Goal: Task Accomplishment & Management: Complete application form

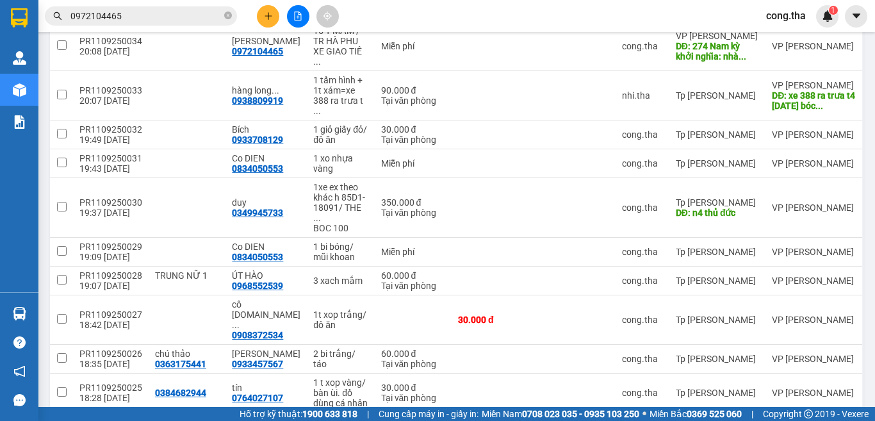
scroll to position [200, 0]
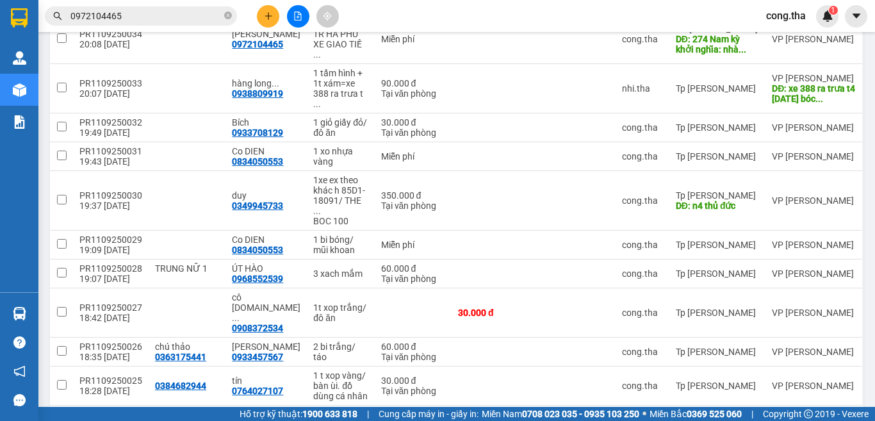
click at [806, 419] on div "10 / trang" at bounding box center [810, 425] width 40 height 13
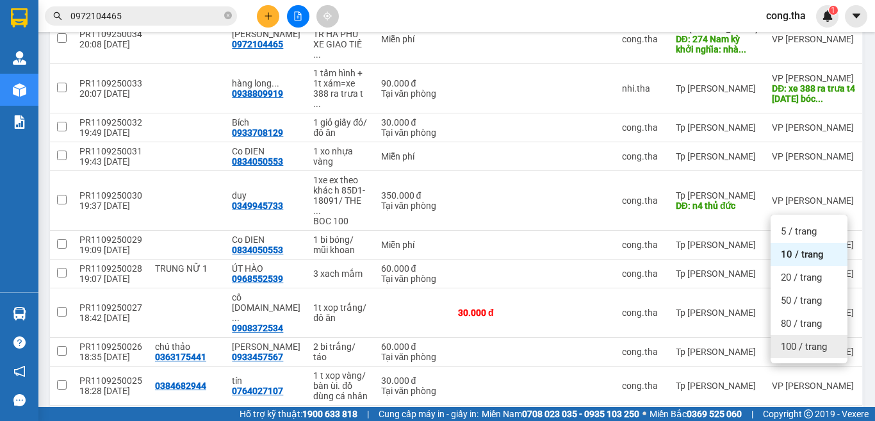
click at [812, 346] on span "100 / trang" at bounding box center [804, 346] width 46 height 13
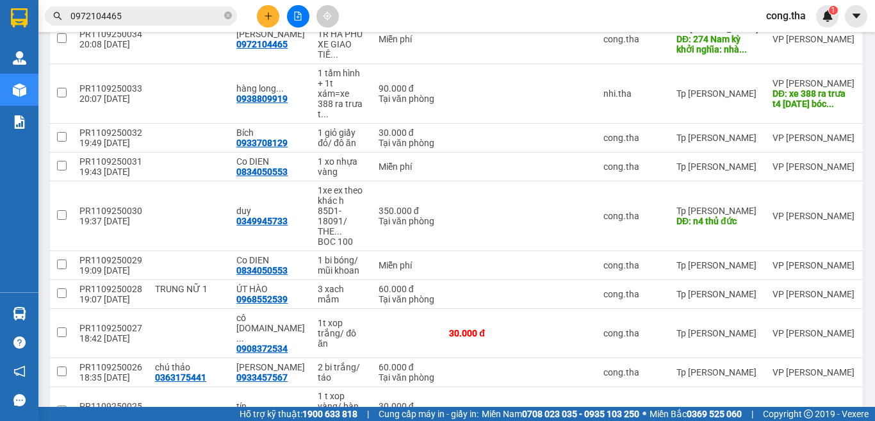
scroll to position [0, 0]
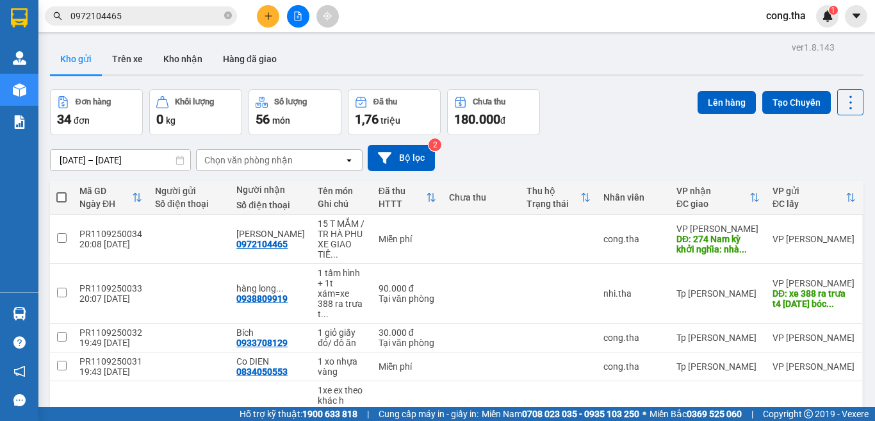
click at [65, 197] on span at bounding box center [61, 197] width 10 height 10
click at [61, 191] on input "checkbox" at bounding box center [61, 191] width 0 height 0
checkbox input "true"
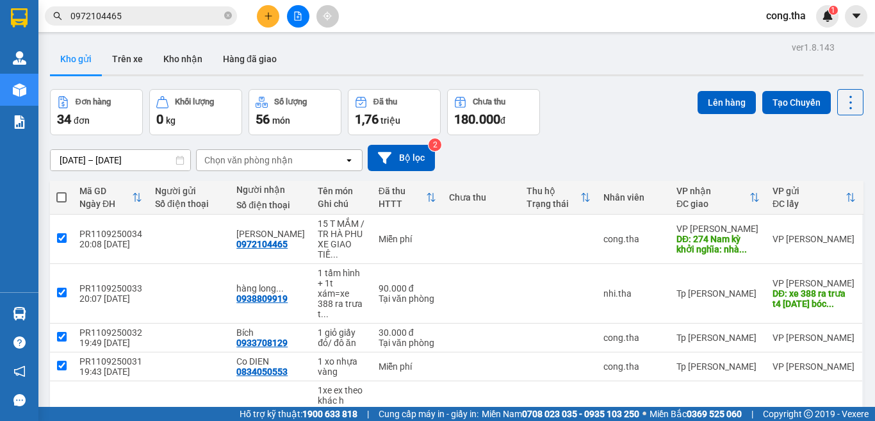
checkbox input "true"
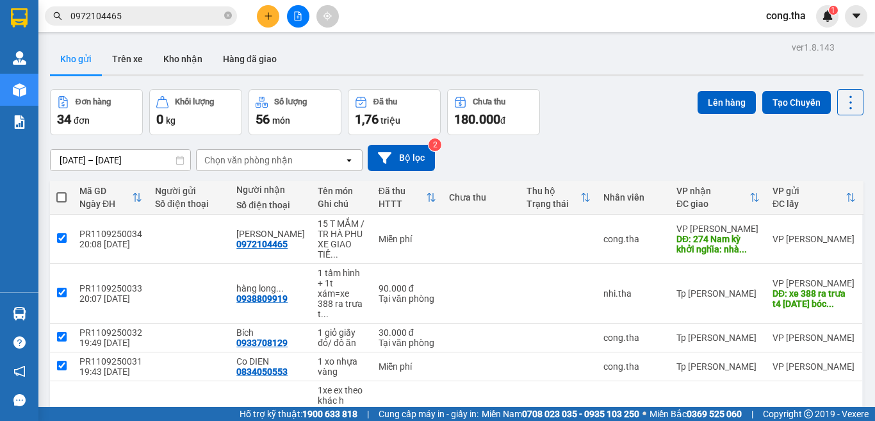
checkbox input "true"
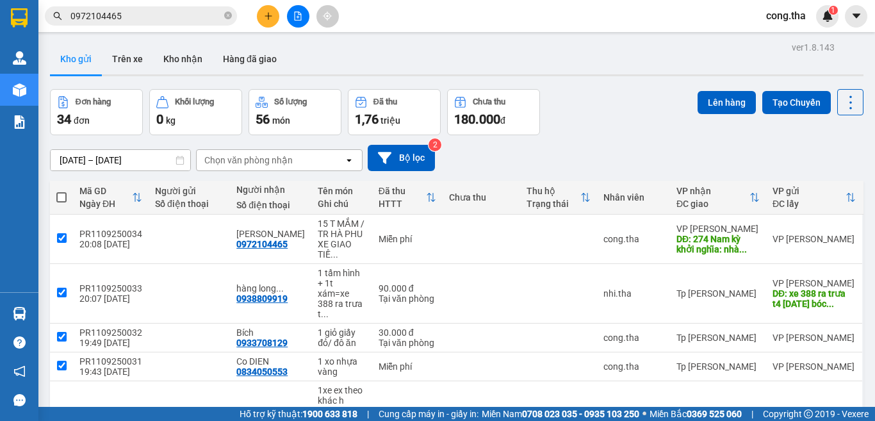
checkbox input "true"
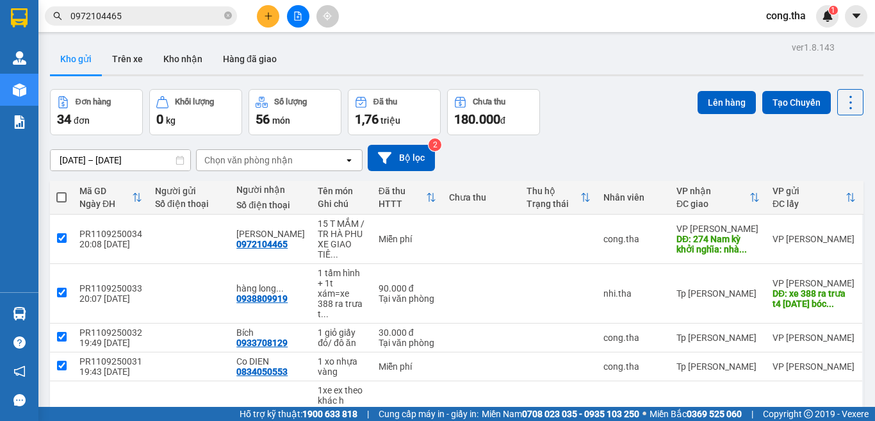
checkbox input "true"
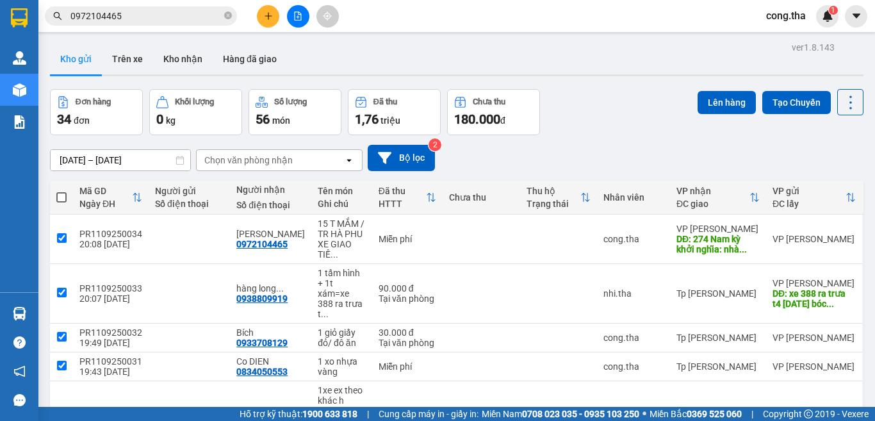
checkbox input "true"
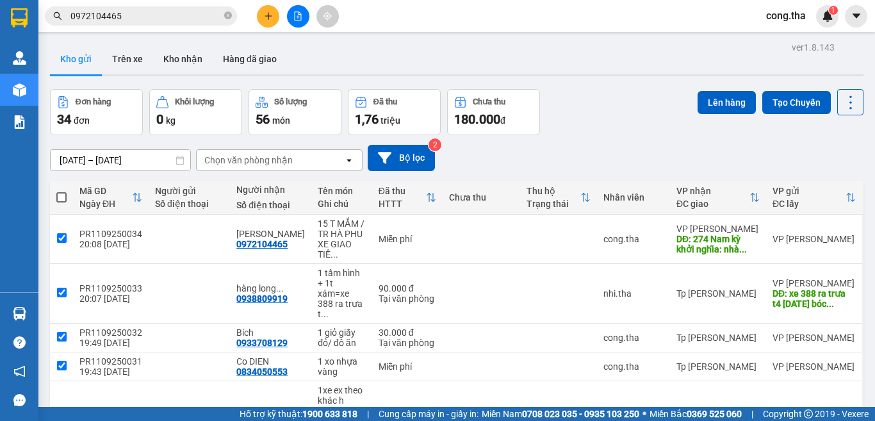
checkbox input "true"
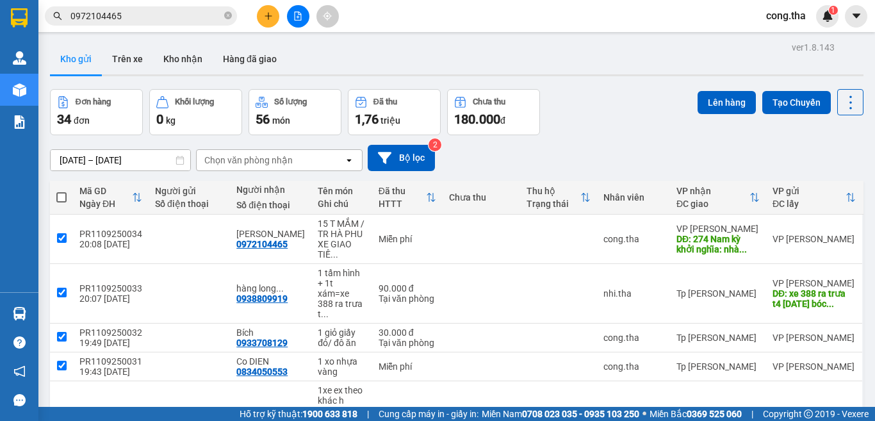
checkbox input "true"
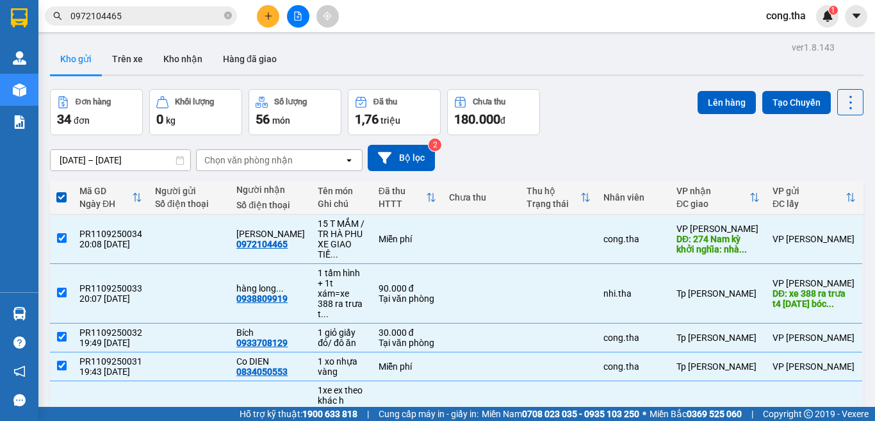
click at [62, 197] on span at bounding box center [61, 197] width 10 height 10
click at [61, 191] on input "checkbox" at bounding box center [61, 191] width 0 height 0
checkbox input "false"
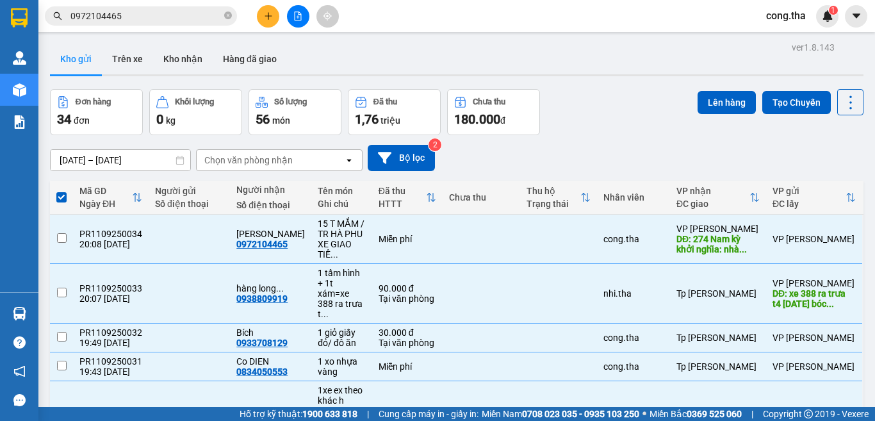
checkbox input "false"
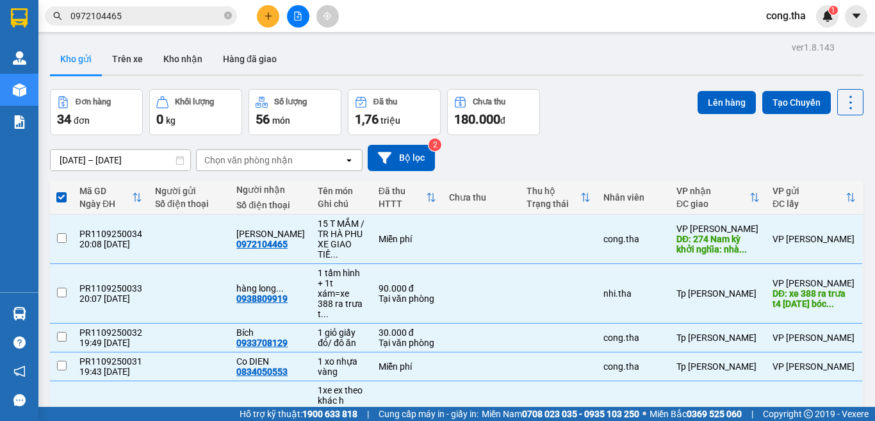
checkbox input "false"
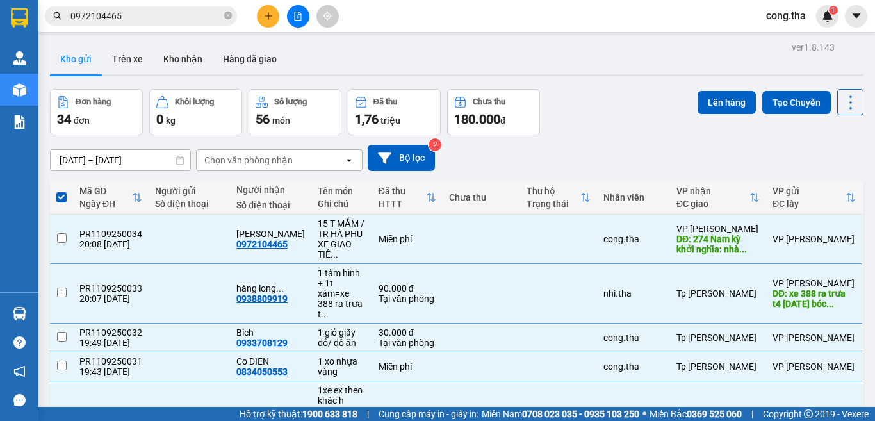
checkbox input "false"
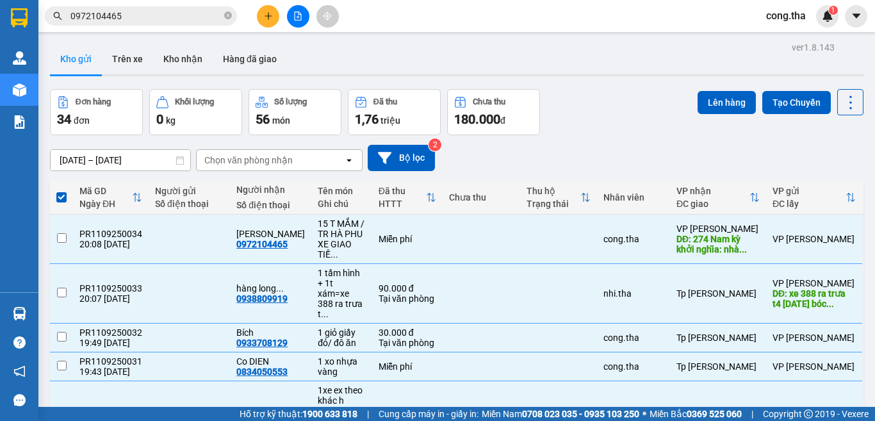
checkbox input "false"
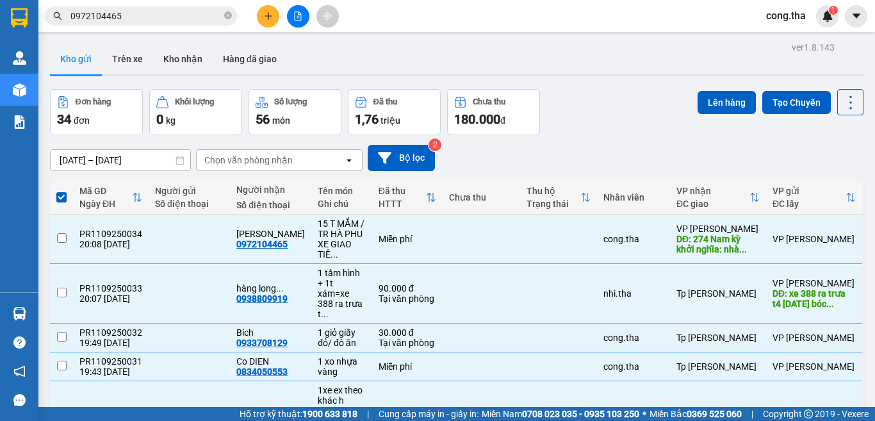
checkbox input "false"
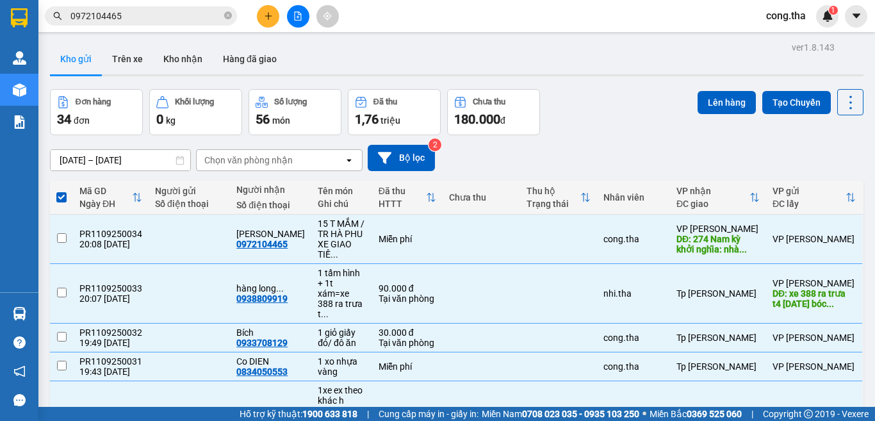
checkbox input "false"
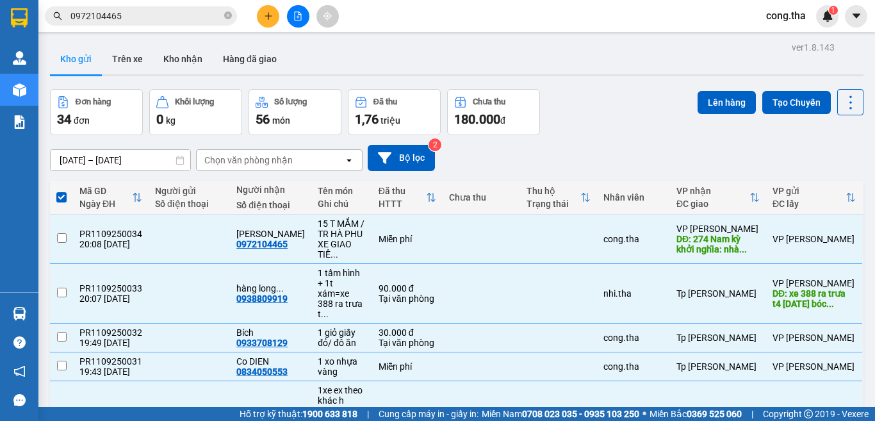
checkbox input "false"
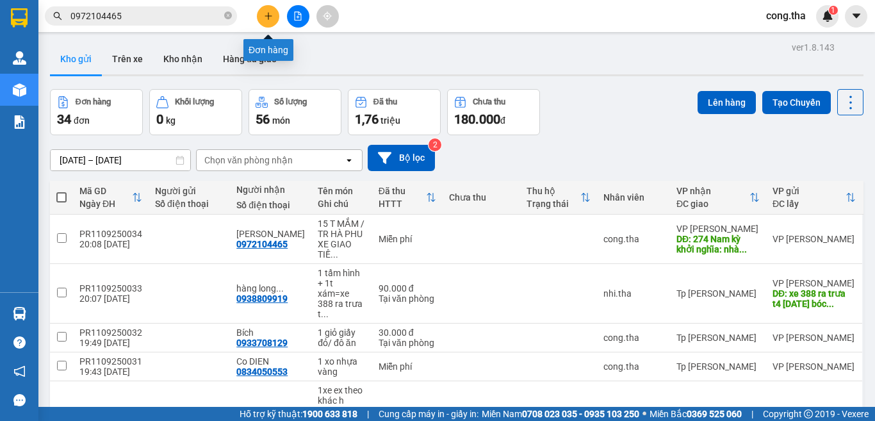
click at [269, 15] on icon "plus" at bounding box center [268, 16] width 9 height 9
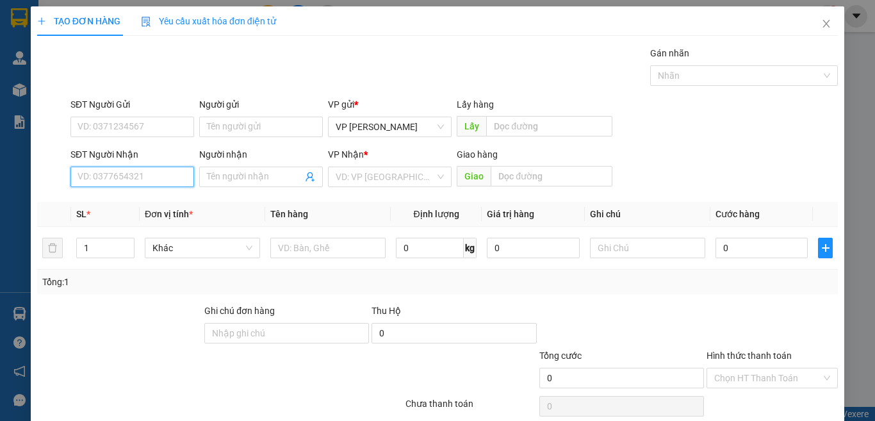
click at [175, 185] on input "SĐT Người Nhận" at bounding box center [132, 177] width 124 height 20
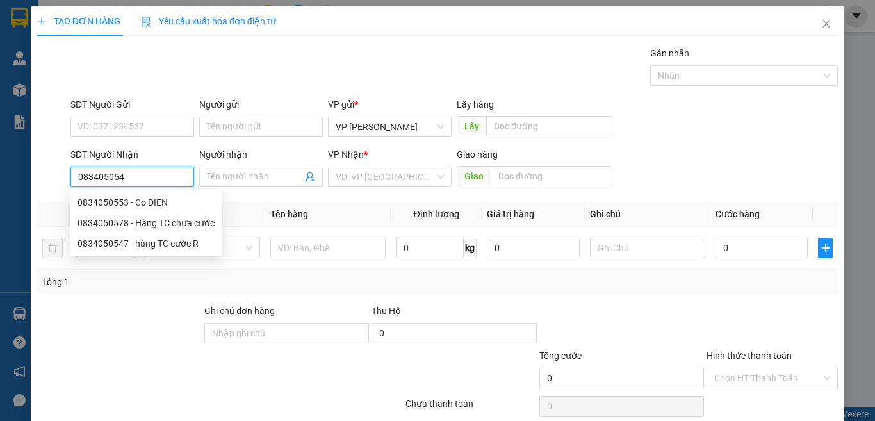
type input "0834050547"
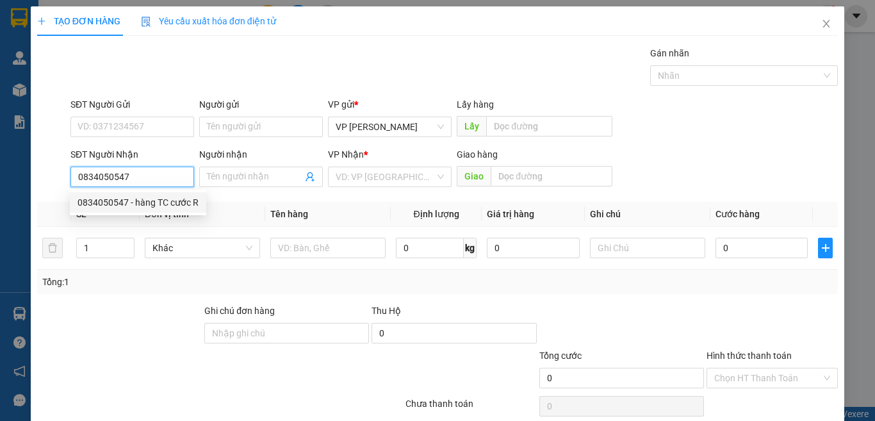
click at [174, 202] on div "0834050547 - hàng TC cước R" at bounding box center [137, 202] width 121 height 14
type input "hàng TC cước R"
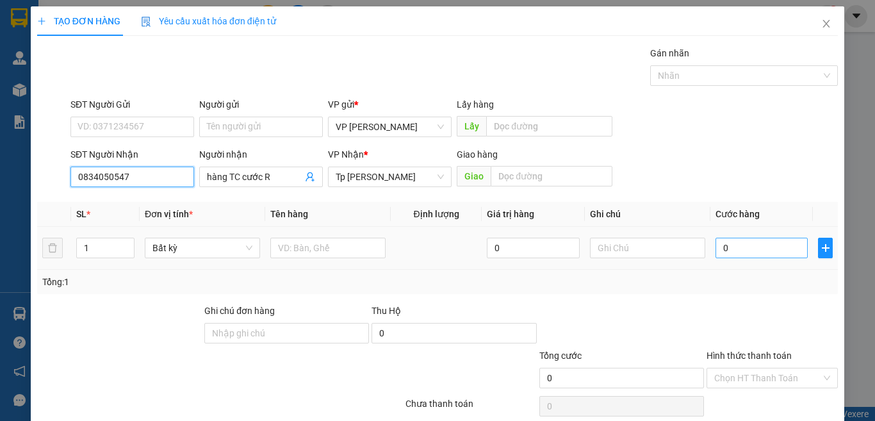
type input "0834050547"
click at [752, 245] on input "0" at bounding box center [761, 248] width 92 height 20
type input "1"
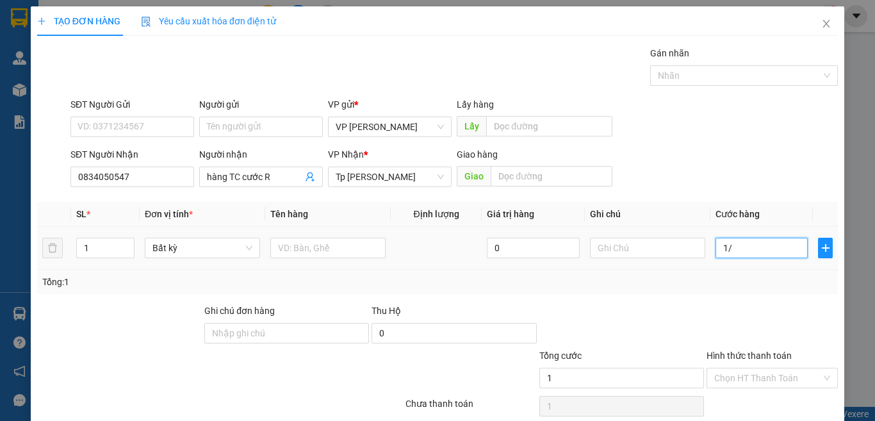
type input "1/8"
type input "0"
type input "1"
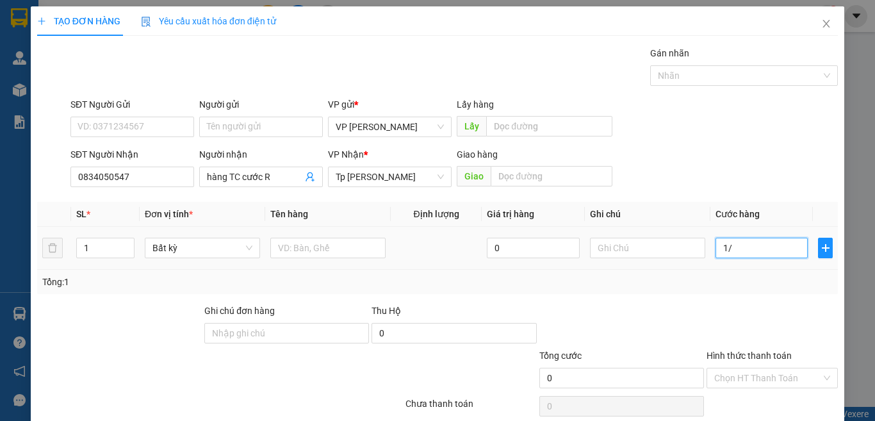
type input "1"
type input "18"
type input "180"
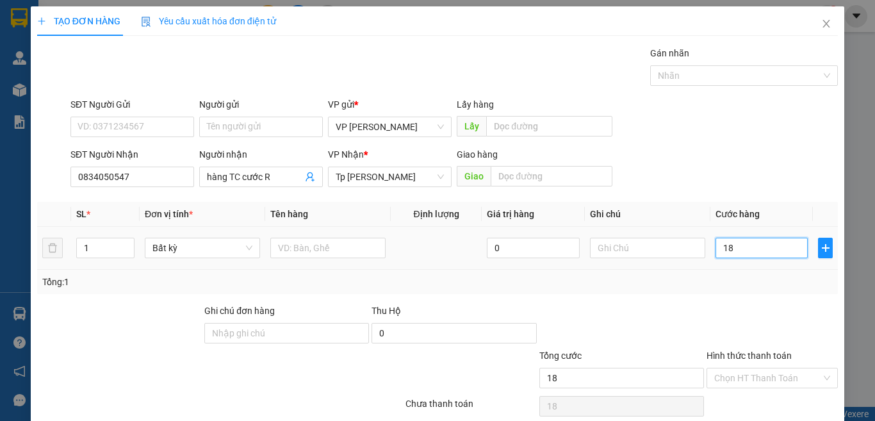
type input "180"
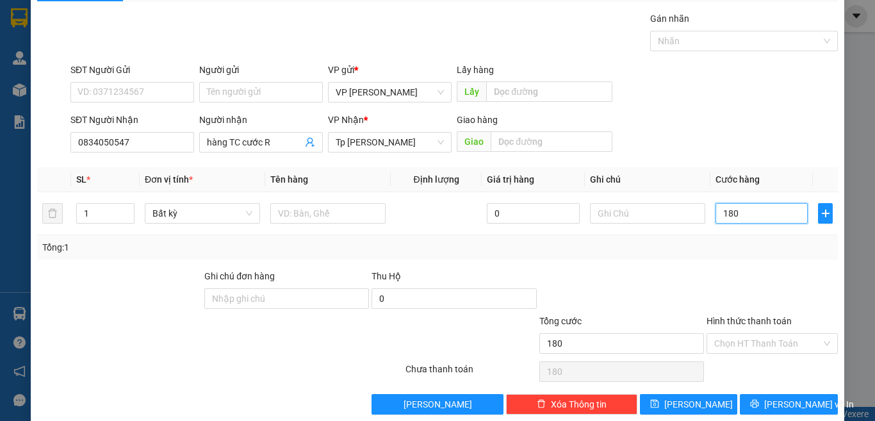
scroll to position [53, 0]
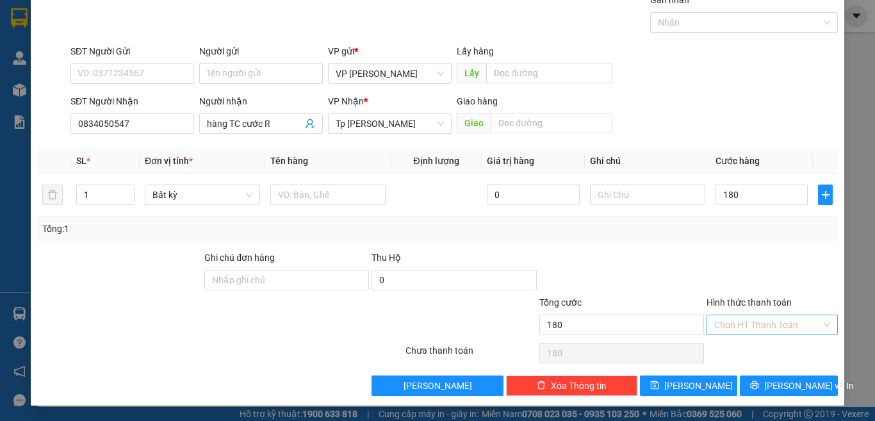
click at [772, 318] on input "Hình thức thanh toán" at bounding box center [767, 324] width 107 height 19
type input "180.000"
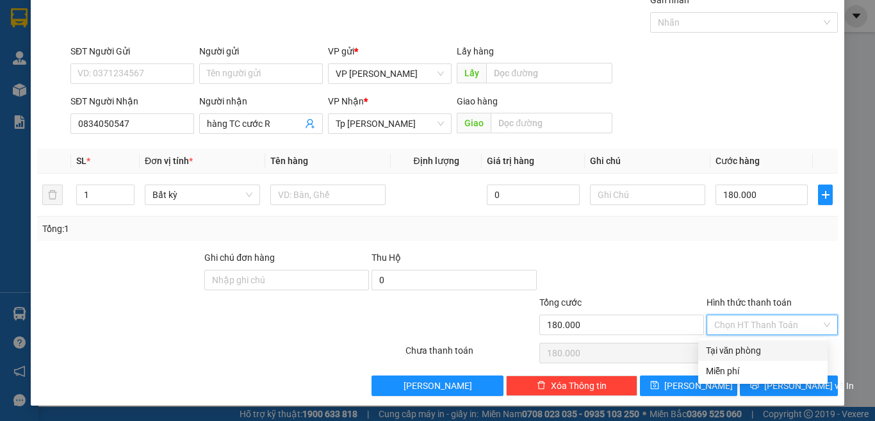
click at [757, 352] on div "Tại văn phòng" at bounding box center [763, 350] width 114 height 14
type input "0"
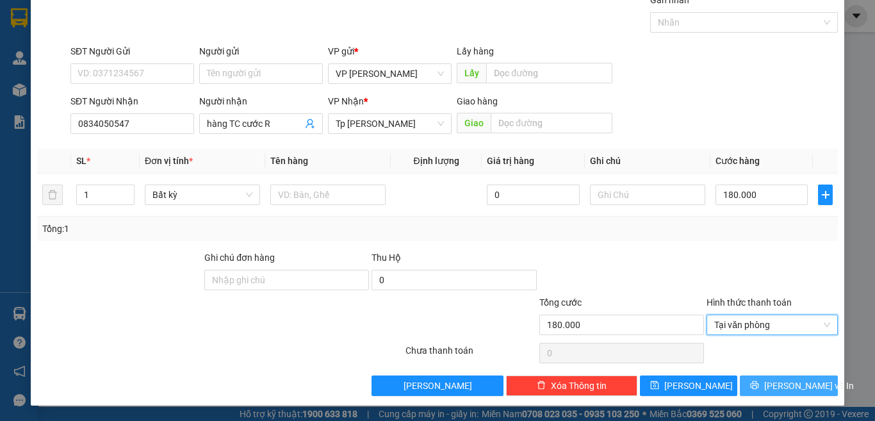
click at [777, 382] on span "[PERSON_NAME] và In" at bounding box center [809, 386] width 90 height 14
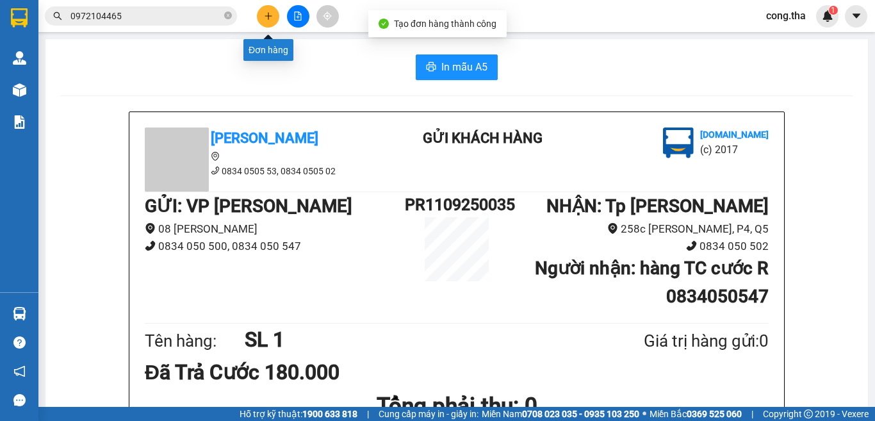
click at [269, 13] on icon "plus" at bounding box center [268, 16] width 9 height 9
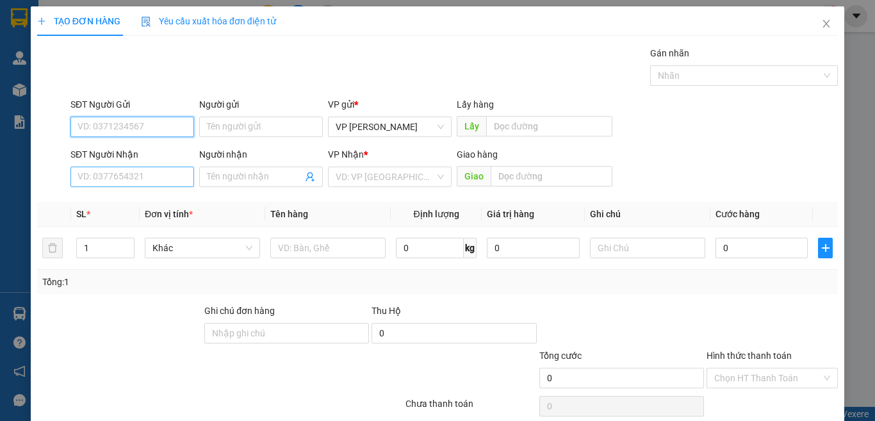
drag, startPoint x: 136, startPoint y: 122, endPoint x: 149, endPoint y: 174, distance: 54.1
click at [136, 122] on input "SĐT Người Gửi" at bounding box center [132, 127] width 124 height 20
type input "0834050578"
click at [215, 152] on div "0834050578 - Hàng TC chưa cước" at bounding box center [146, 152] width 152 height 20
type input "Hàng TC chưa cước"
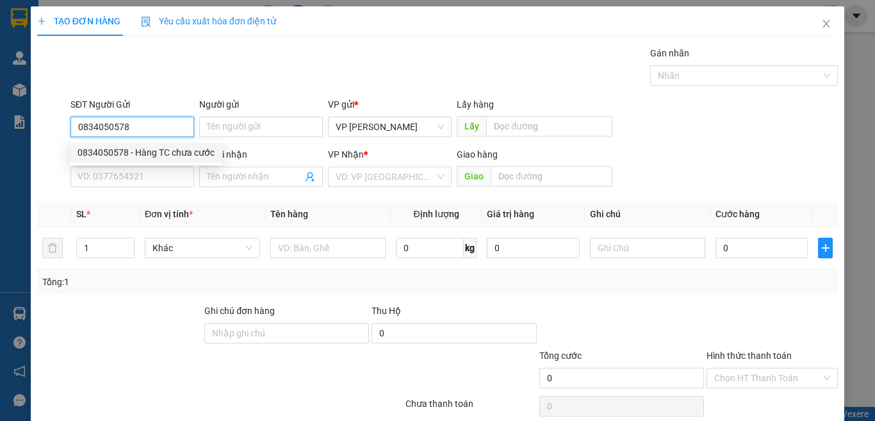
type input "0834050578"
type input "Hàng TC chưa cước"
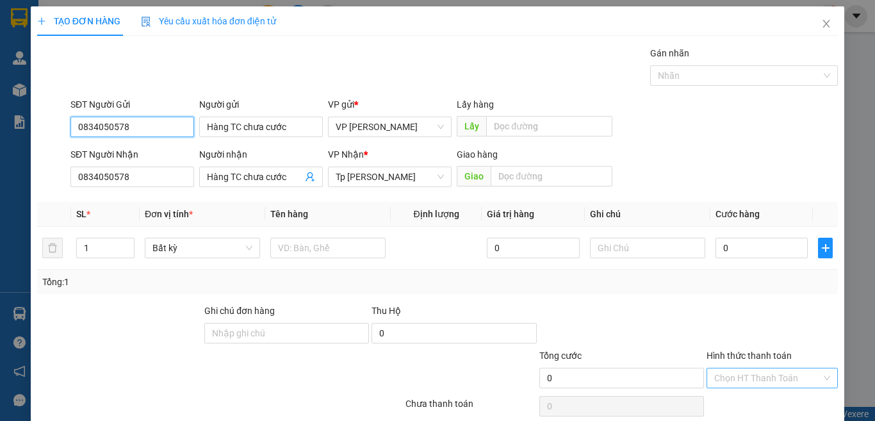
type input "0834050578"
click at [756, 379] on input "Hình thức thanh toán" at bounding box center [767, 377] width 107 height 19
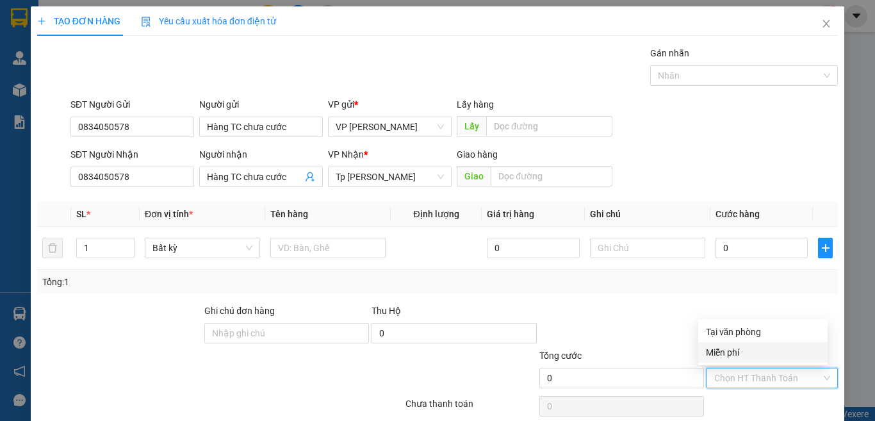
click at [768, 354] on div "Miễn phí" at bounding box center [763, 352] width 114 height 14
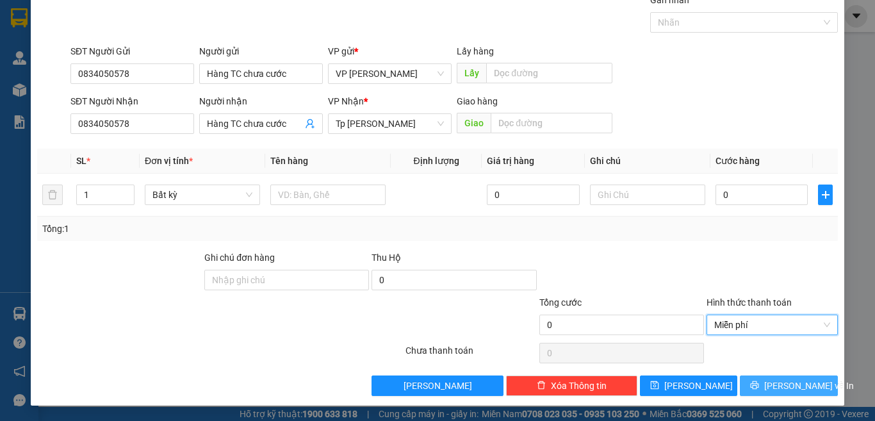
click at [778, 382] on span "[PERSON_NAME] và In" at bounding box center [809, 386] width 90 height 14
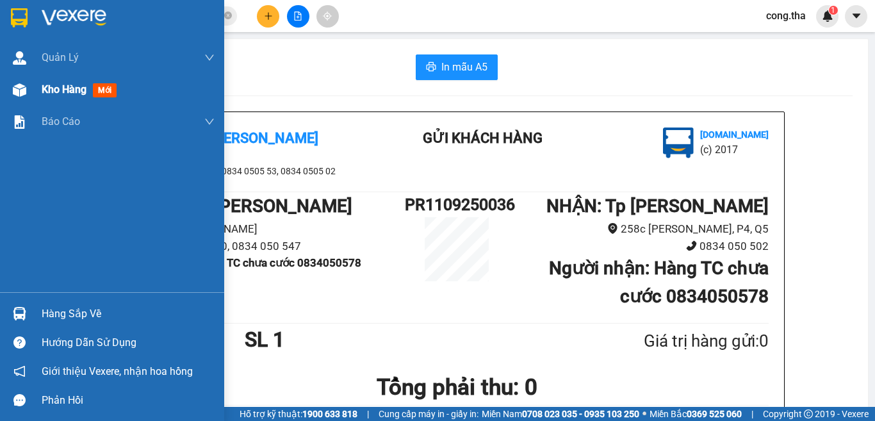
click at [106, 89] on span "mới" at bounding box center [105, 90] width 24 height 14
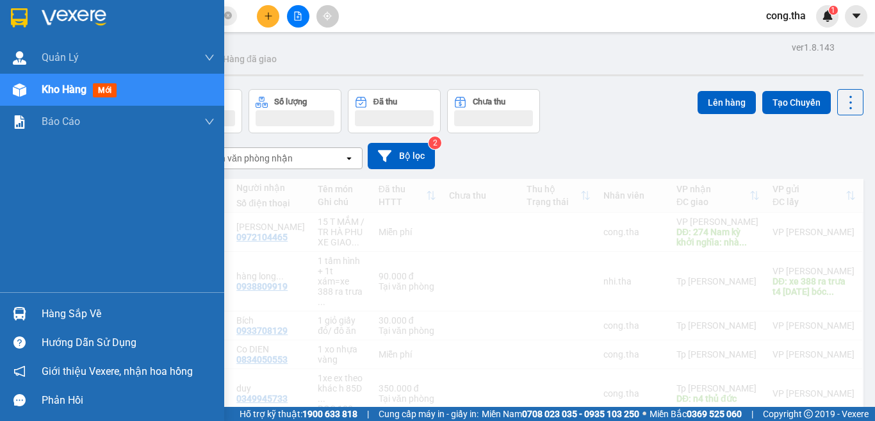
drag, startPoint x: 107, startPoint y: 89, endPoint x: 501, endPoint y: 211, distance: 412.2
click at [106, 88] on span "mới" at bounding box center [105, 90] width 24 height 14
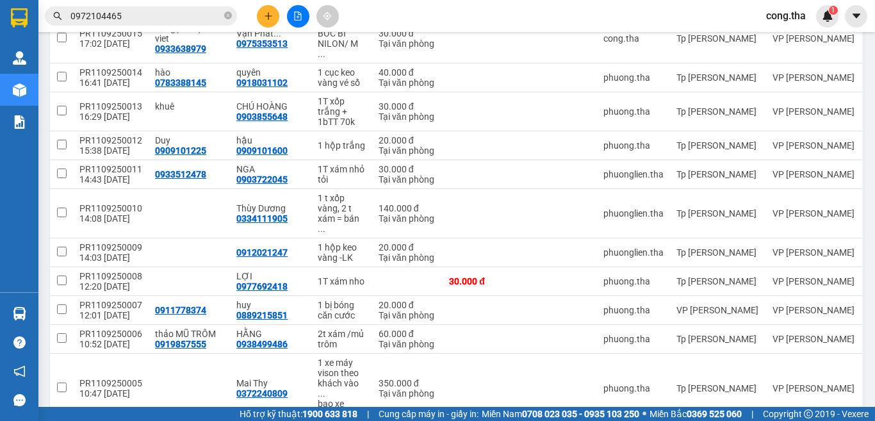
scroll to position [1072, 0]
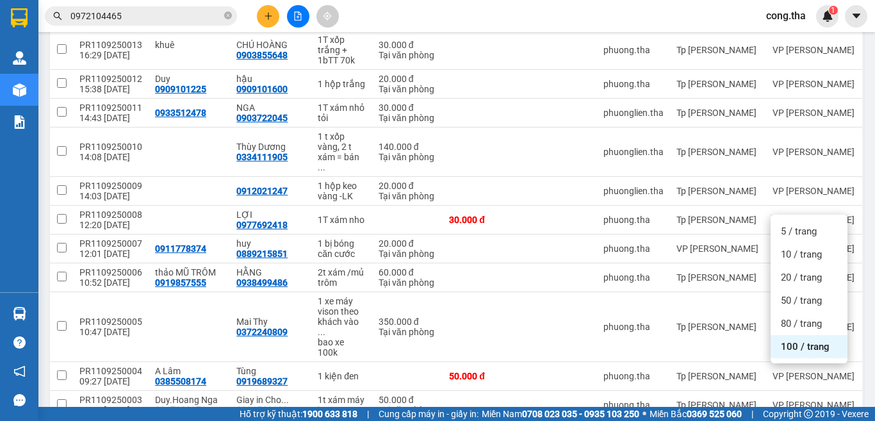
click at [827, 344] on span "100 / trang" at bounding box center [805, 346] width 49 height 13
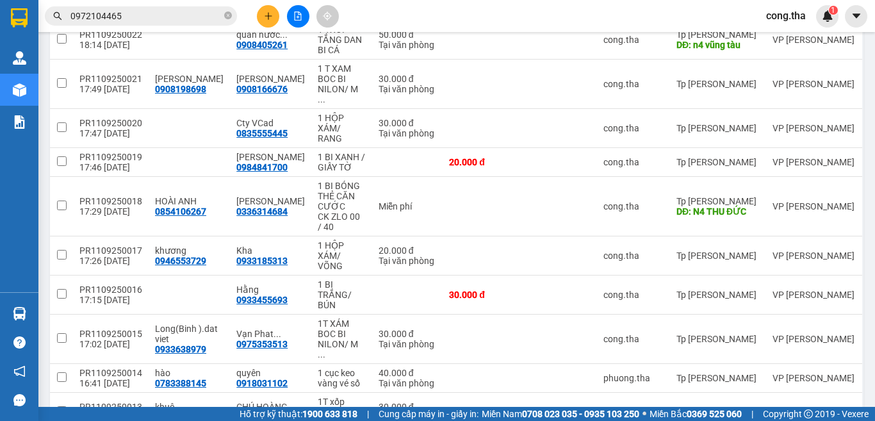
scroll to position [0, 0]
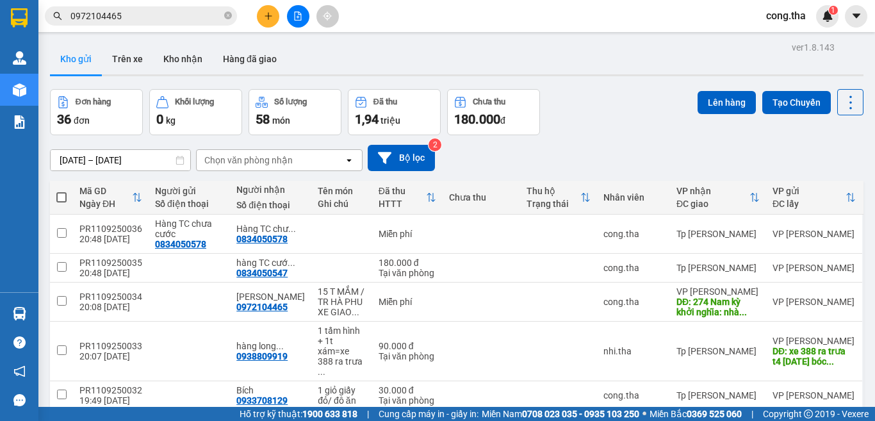
click at [61, 196] on span at bounding box center [61, 197] width 10 height 10
click at [61, 191] on input "checkbox" at bounding box center [61, 191] width 0 height 0
checkbox input "true"
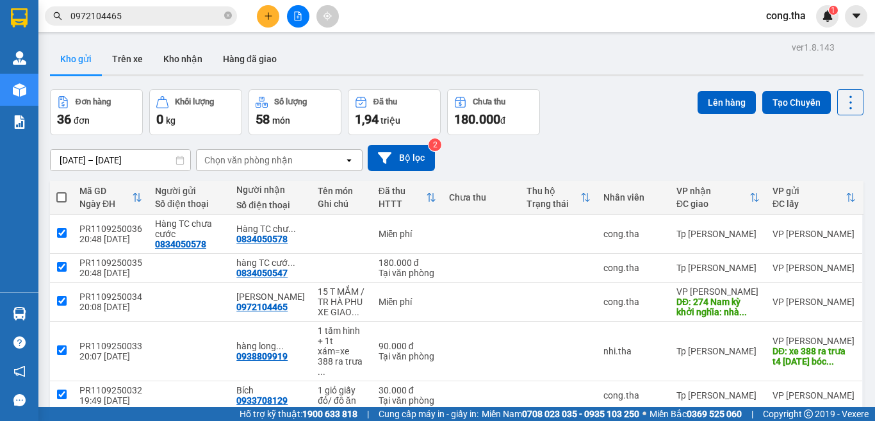
checkbox input "true"
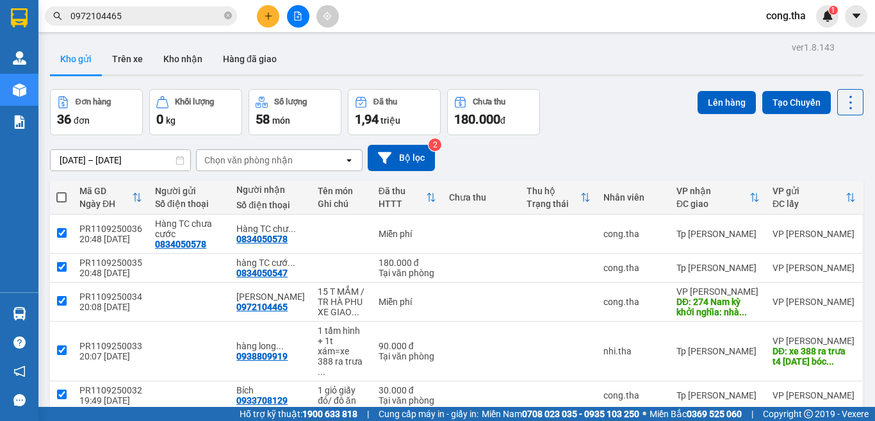
checkbox input "true"
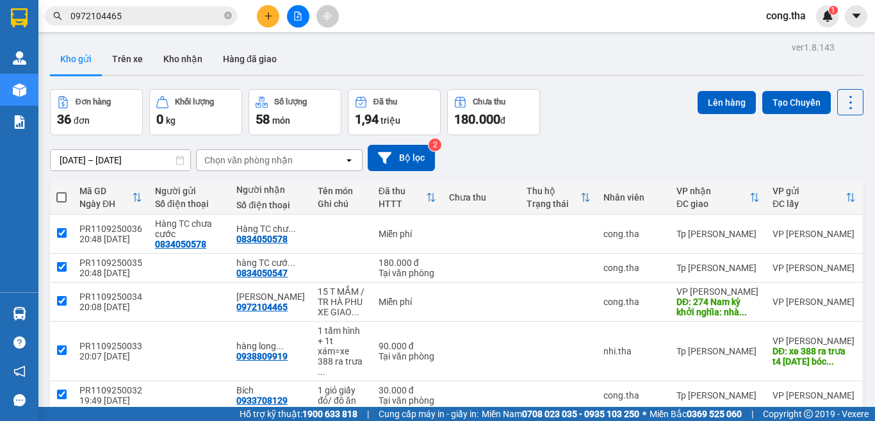
checkbox input "true"
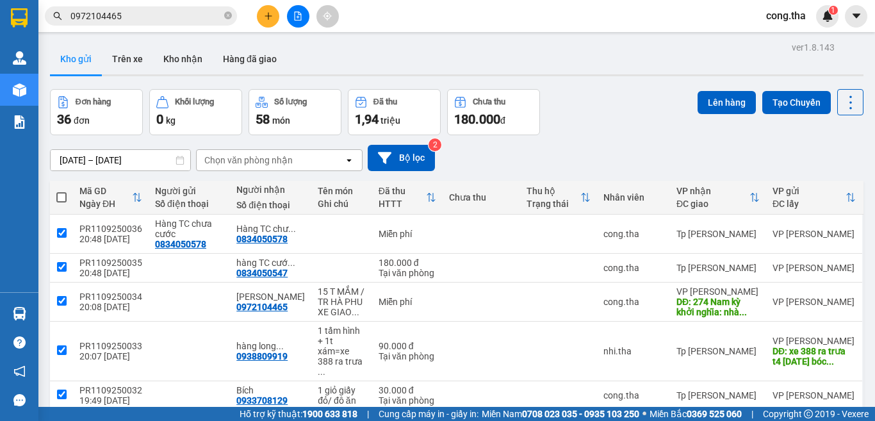
checkbox input "true"
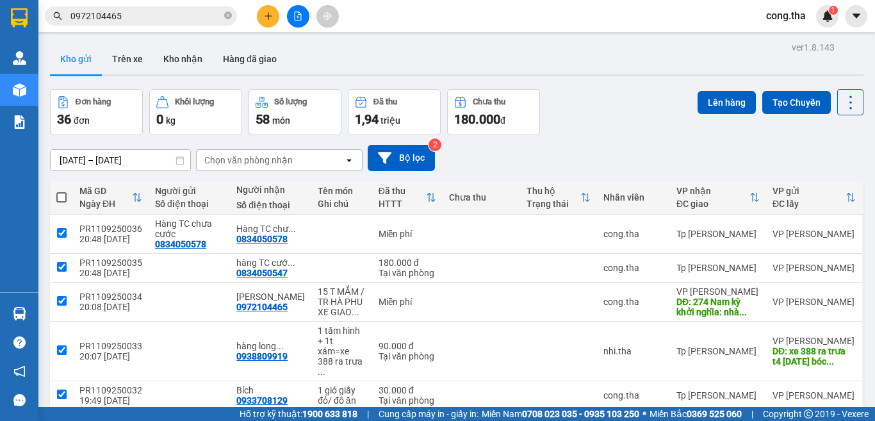
checkbox input "true"
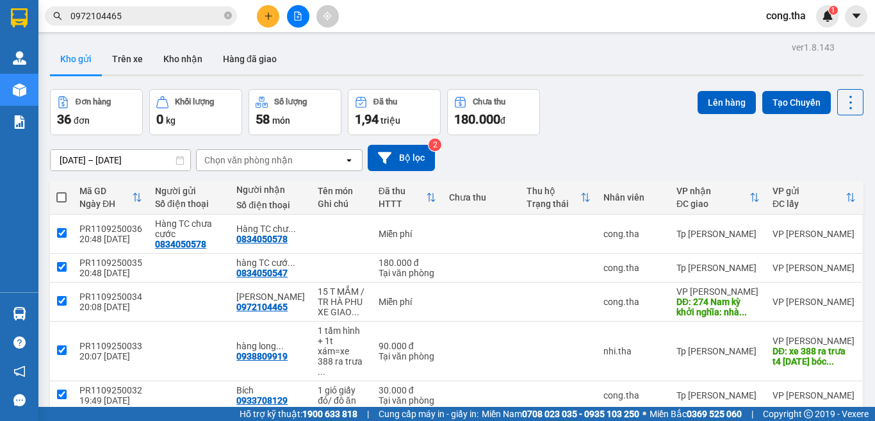
checkbox input "true"
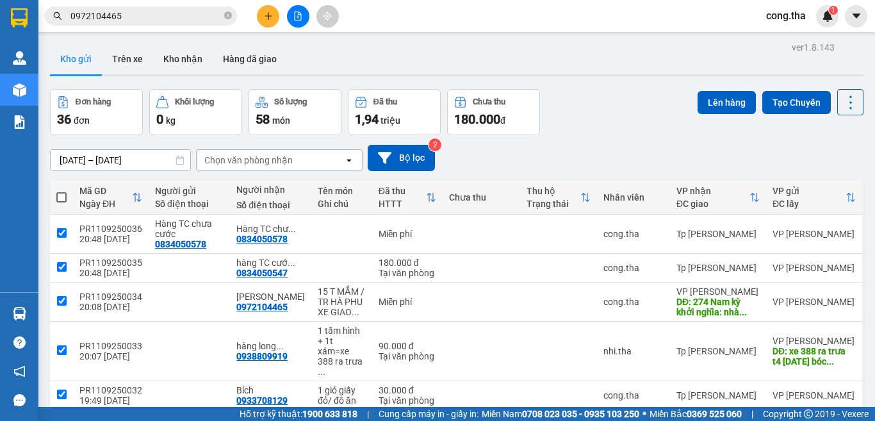
checkbox input "true"
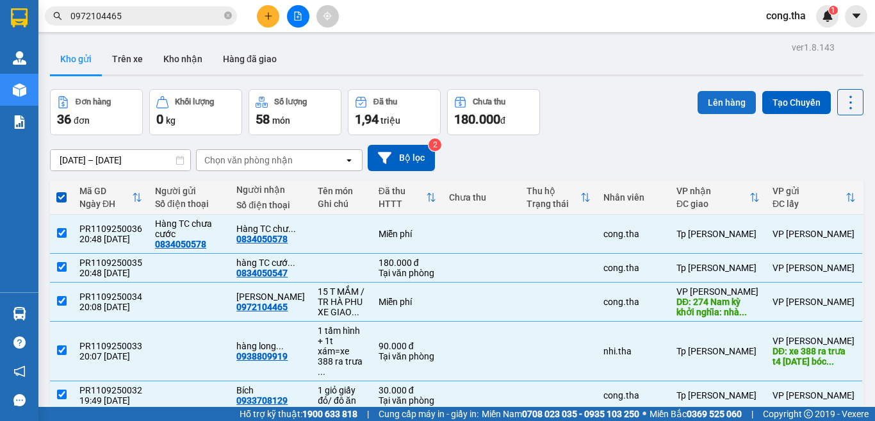
click at [712, 101] on button "Lên hàng" at bounding box center [726, 102] width 58 height 23
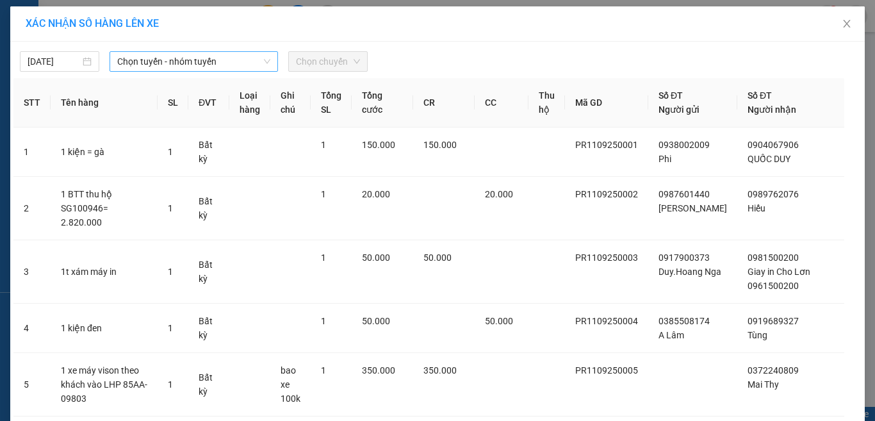
click at [175, 59] on span "Chọn tuyến - nhóm tuyến" at bounding box center [193, 61] width 153 height 19
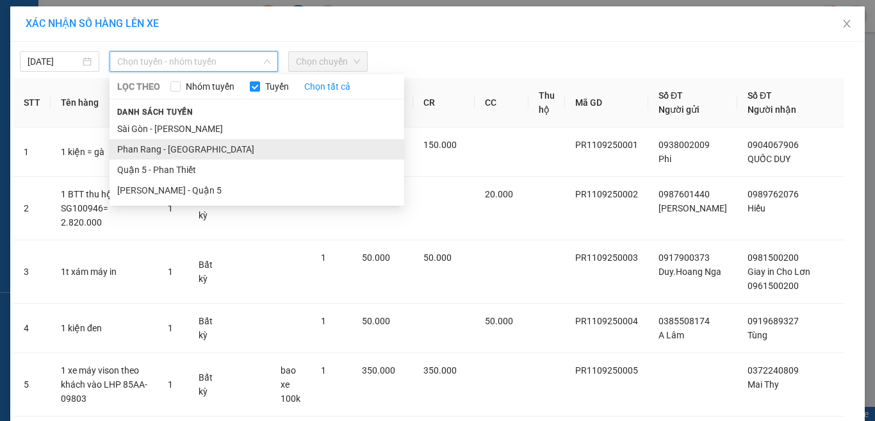
click at [178, 151] on li "Phan Rang - [GEOGRAPHIC_DATA]" at bounding box center [257, 149] width 295 height 20
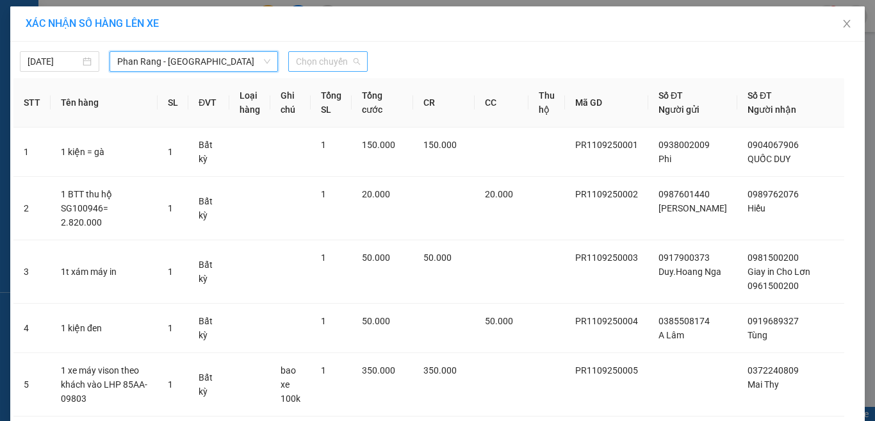
click at [316, 64] on span "Chọn chuyến" at bounding box center [328, 61] width 64 height 19
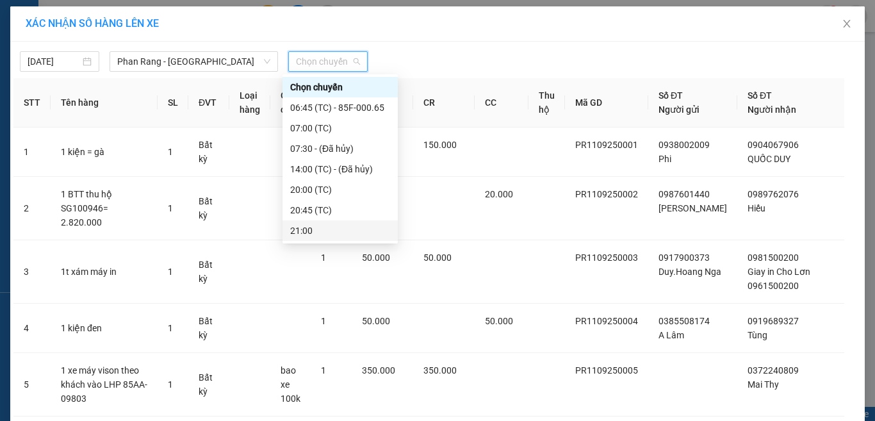
click at [332, 229] on div "21:00" at bounding box center [340, 231] width 100 height 14
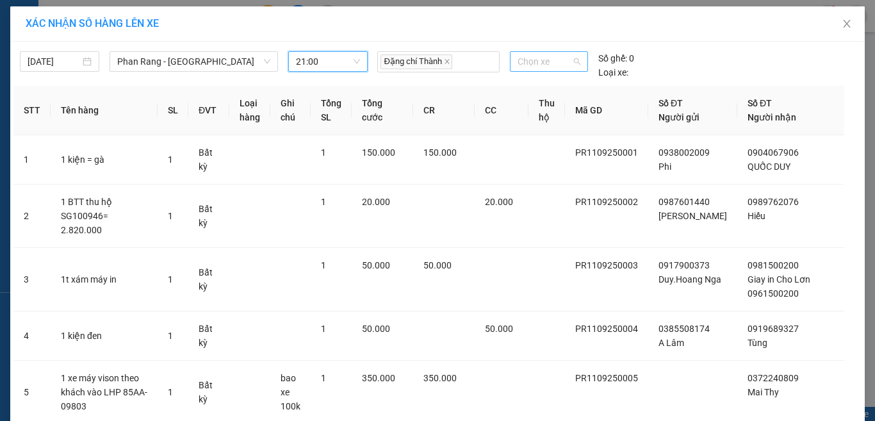
click at [574, 60] on span "Chọn xe" at bounding box center [548, 61] width 63 height 19
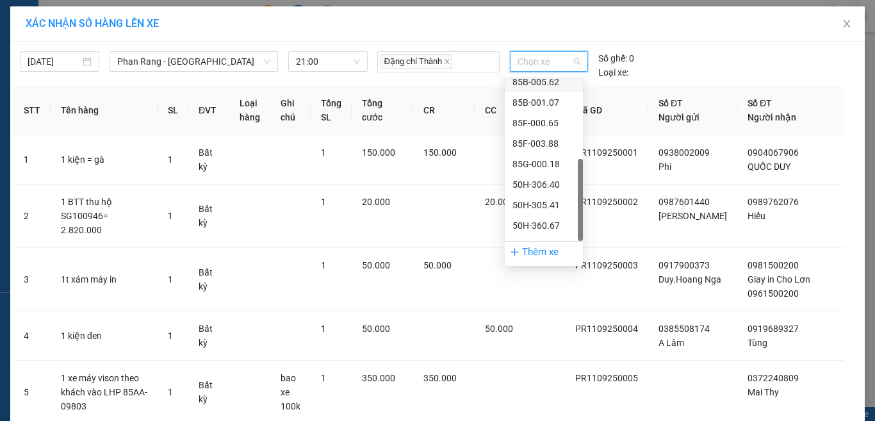
scroll to position [143, 0]
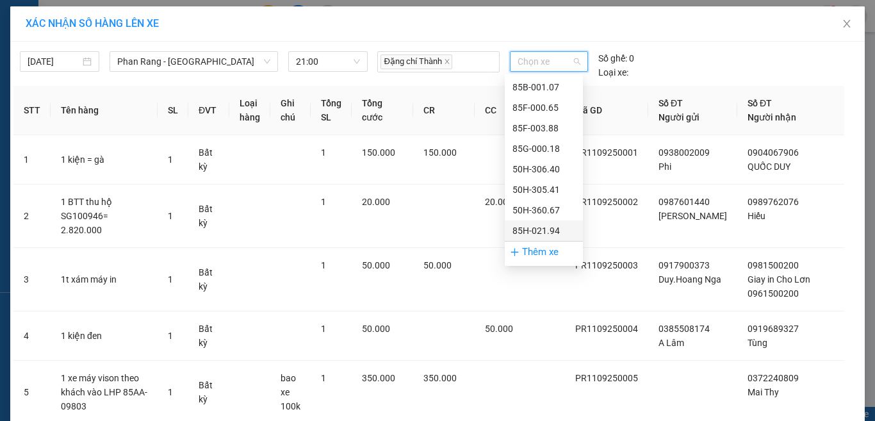
click at [555, 232] on div "85H-021.94" at bounding box center [543, 231] width 63 height 14
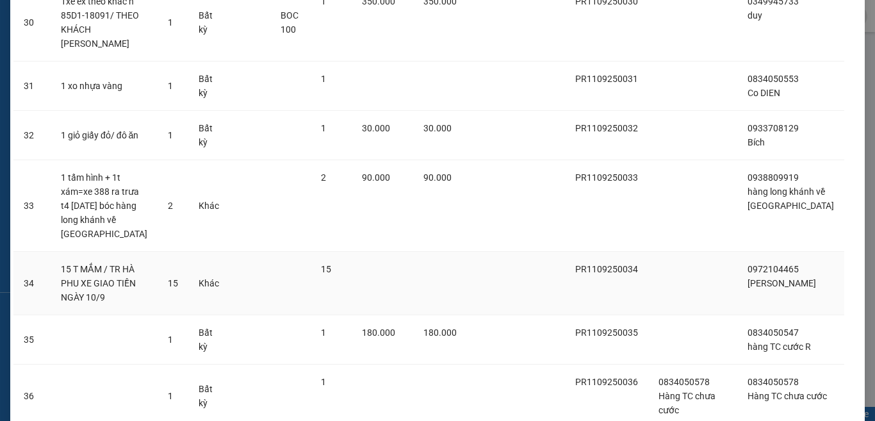
scroll to position [1675, 0]
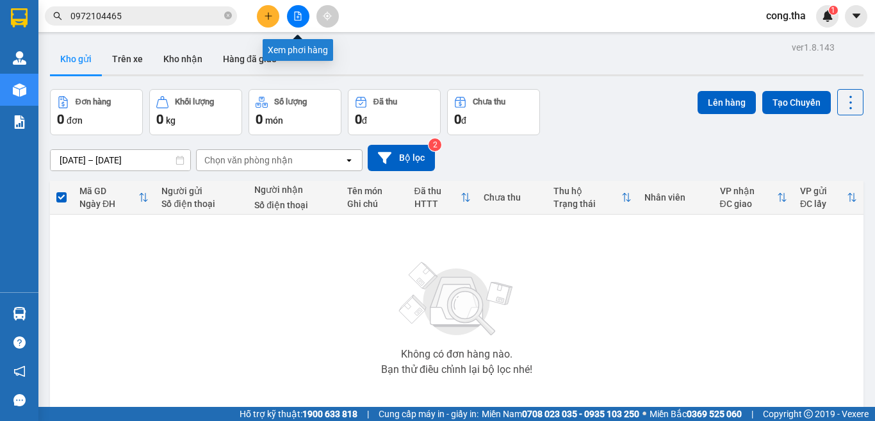
click at [300, 17] on icon "file-add" at bounding box center [297, 16] width 9 height 9
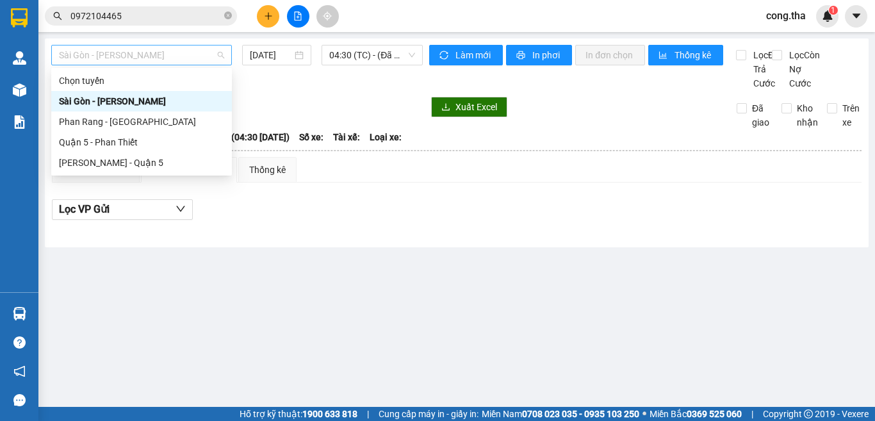
click at [206, 51] on span "Sài Gòn - [PERSON_NAME]" at bounding box center [141, 54] width 165 height 19
click at [200, 121] on div "Phan Rang - [GEOGRAPHIC_DATA]" at bounding box center [141, 122] width 165 height 14
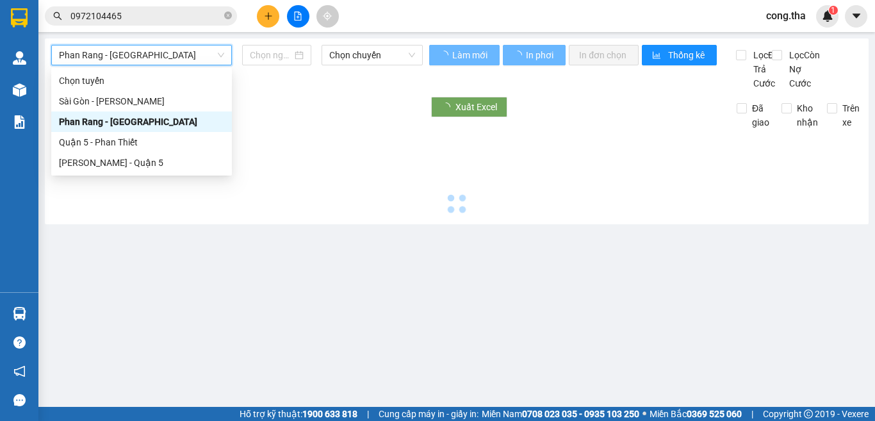
type input "[DATE]"
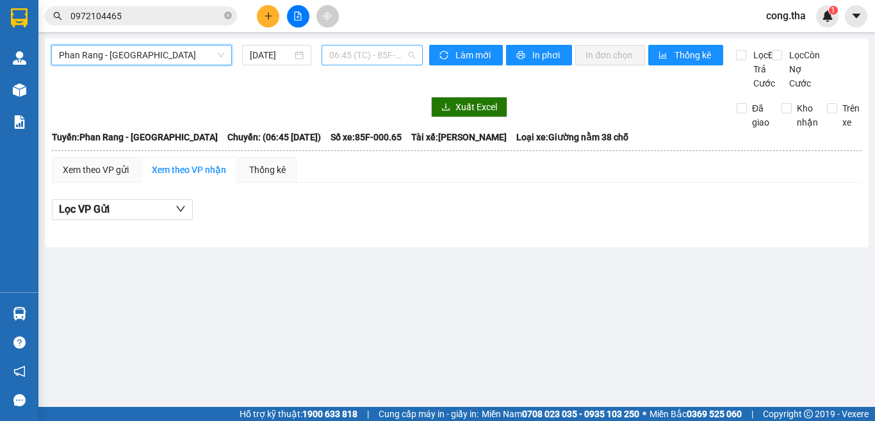
click at [364, 58] on span "06:45 (TC) - 85F-000.65" at bounding box center [372, 54] width 86 height 19
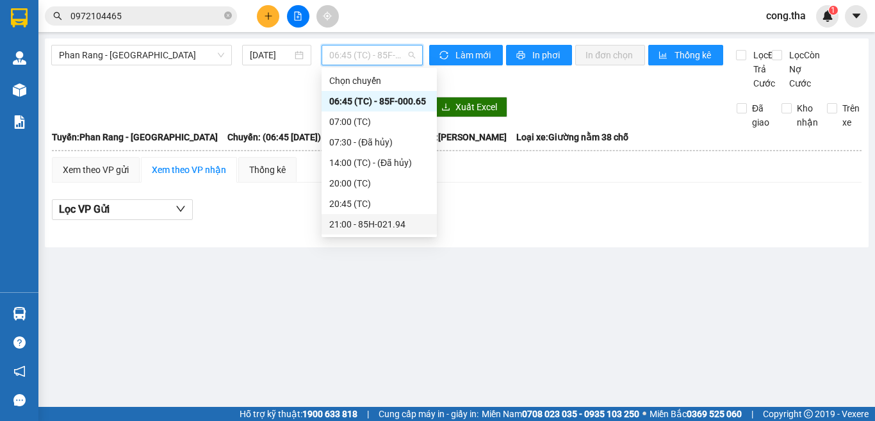
click at [376, 224] on div "21:00 - 85H-021.94" at bounding box center [379, 224] width 100 height 14
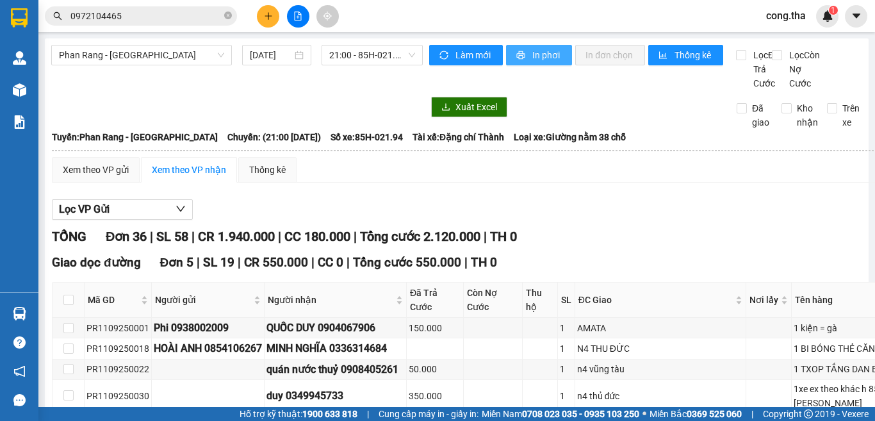
click at [541, 52] on span "In phơi" at bounding box center [546, 55] width 29 height 14
click at [538, 54] on span "In phơi" at bounding box center [546, 55] width 29 height 14
click at [858, 19] on icon "caret-down" at bounding box center [857, 16] width 12 height 12
